Goal: Find specific page/section

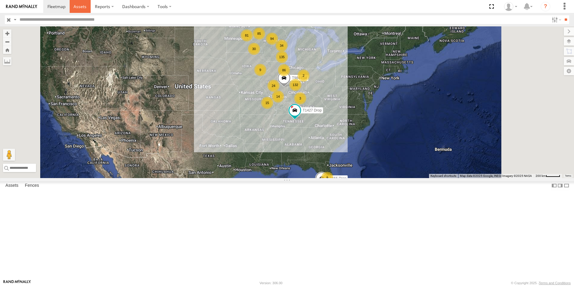
click at [80, 7] on span at bounding box center [80, 7] width 13 height 6
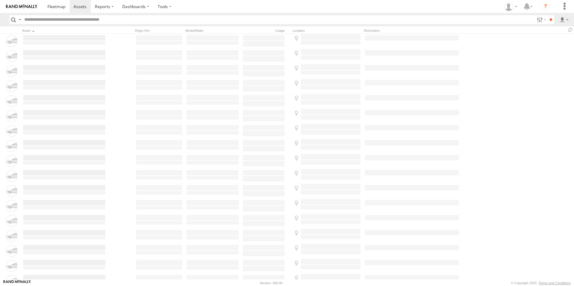
click at [42, 21] on input "text" at bounding box center [278, 19] width 512 height 9
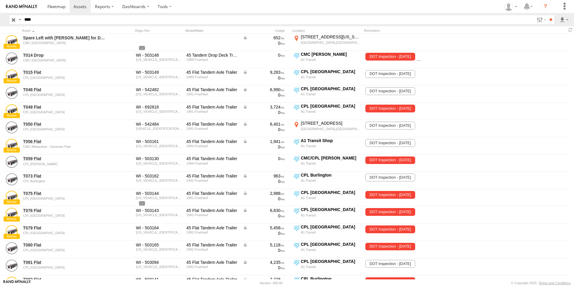
type input "****"
click at [547, 15] on input "**" at bounding box center [550, 19] width 7 height 9
